Goal: Find specific page/section: Find specific page/section

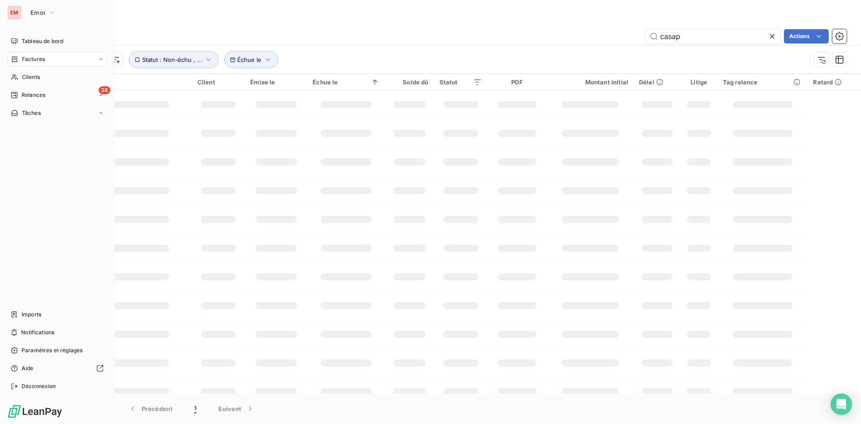
drag, startPoint x: 32, startPoint y: 61, endPoint x: 39, endPoint y: 60, distance: 6.9
click at [32, 61] on span "Factures" at bounding box center [33, 59] width 23 height 8
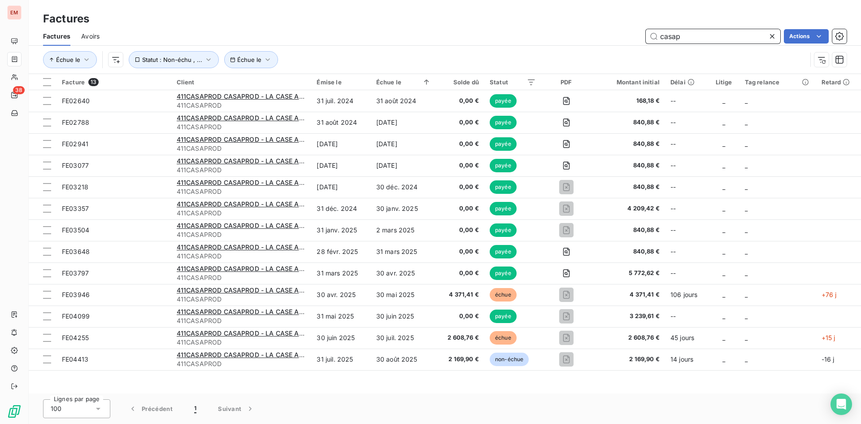
click at [684, 33] on input "casap" at bounding box center [712, 36] width 134 height 14
click at [507, 34] on div "casap Actions" at bounding box center [478, 36] width 736 height 14
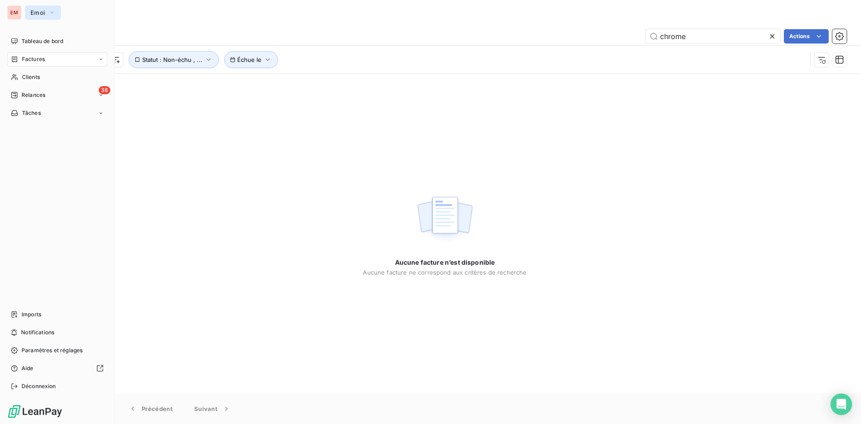
drag, startPoint x: 35, startPoint y: 10, endPoint x: 36, endPoint y: 19, distance: 9.1
click at [35, 10] on span "Emoi" at bounding box center [37, 12] width 14 height 7
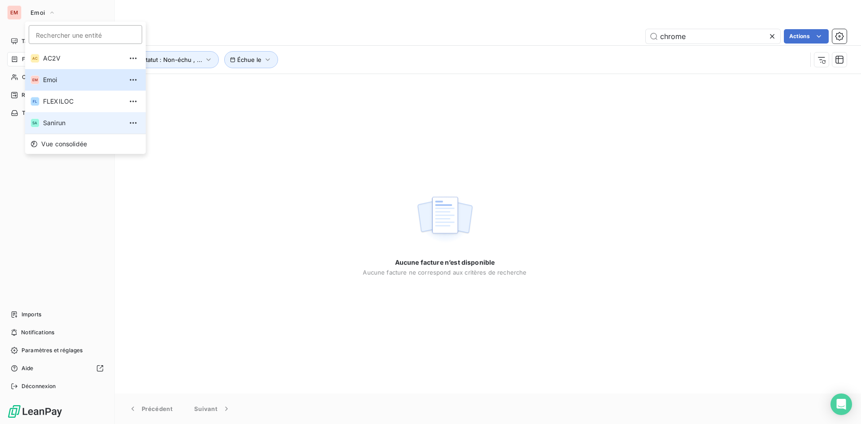
click at [65, 119] on span "Sanirun" at bounding box center [82, 122] width 79 height 9
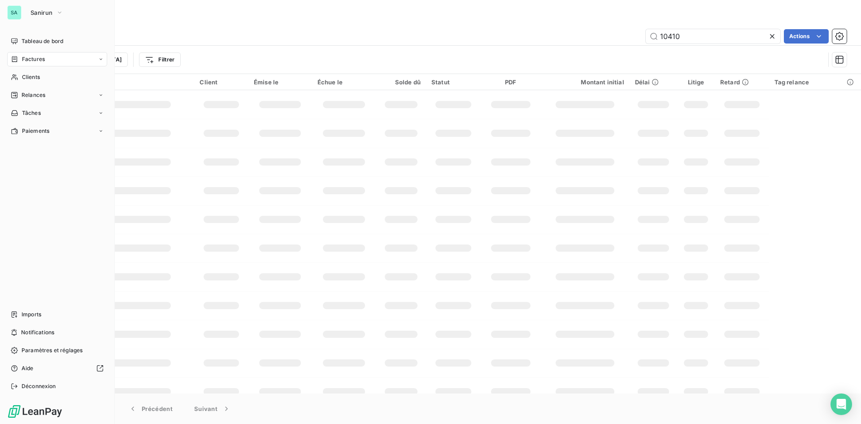
type input "chrome"
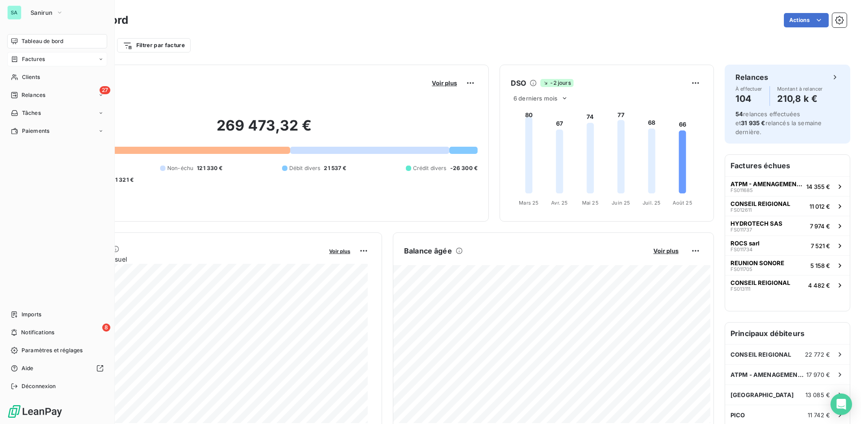
click at [26, 59] on span "Factures" at bounding box center [33, 59] width 23 height 8
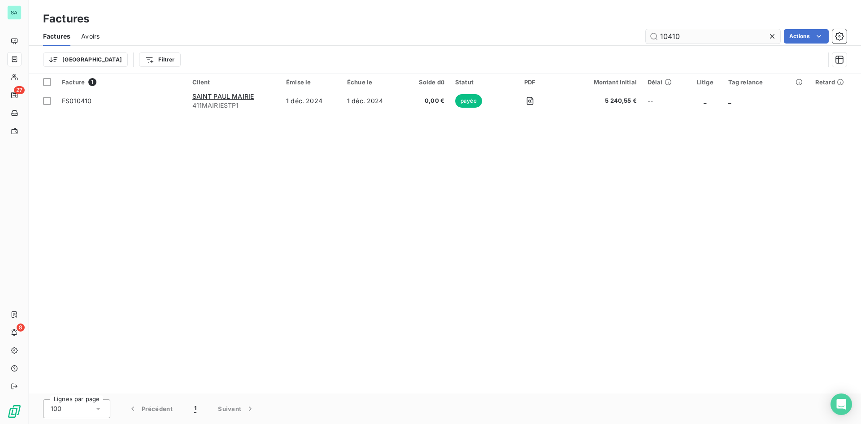
click at [690, 42] on input "10410" at bounding box center [712, 36] width 134 height 14
drag, startPoint x: 583, startPoint y: 24, endPoint x: 514, endPoint y: 19, distance: 69.7
click at [518, 20] on div "Factures Factures Avoirs 10410 Actions Trier Filtrer" at bounding box center [445, 37] width 832 height 74
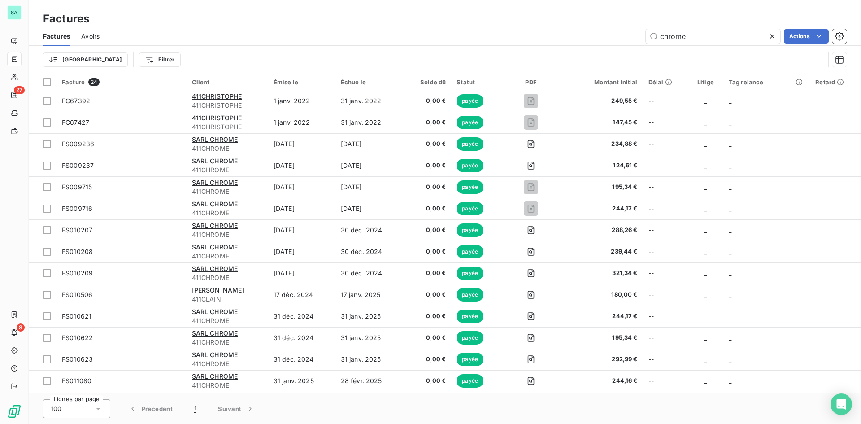
type input "chrome"
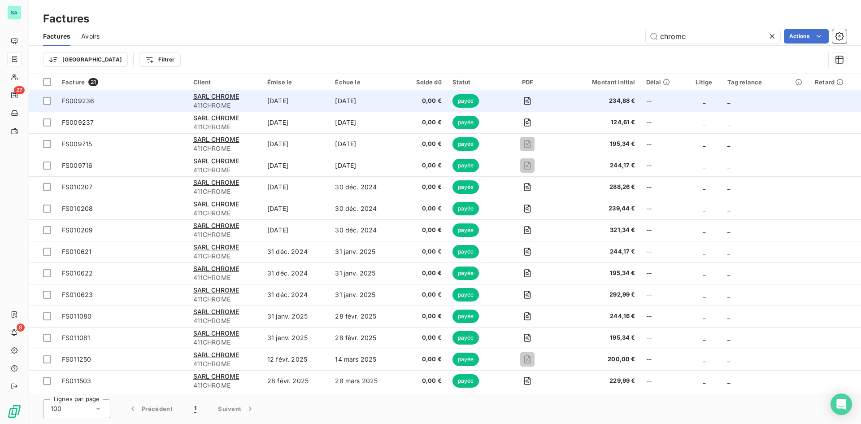
click at [233, 103] on span "411CHROME" at bounding box center [224, 105] width 63 height 9
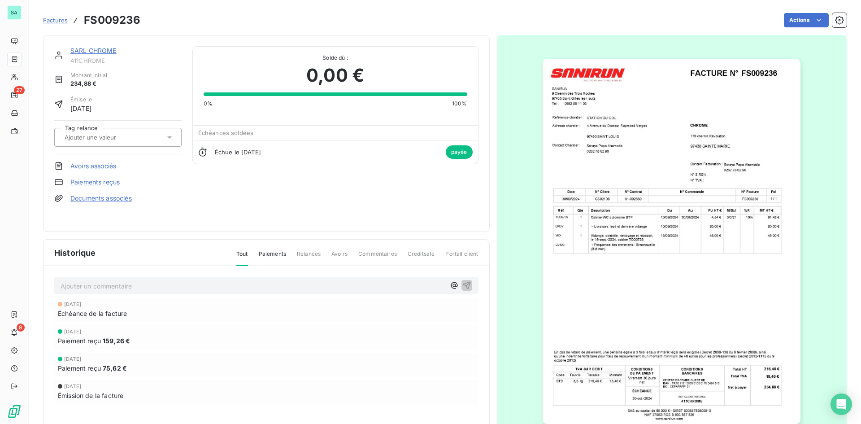
click at [93, 46] on div "SARL CHROME" at bounding box center [125, 50] width 111 height 9
click at [95, 48] on link "SARL CHROME" at bounding box center [93, 51] width 46 height 8
